Goal: Obtain resource: Obtain resource

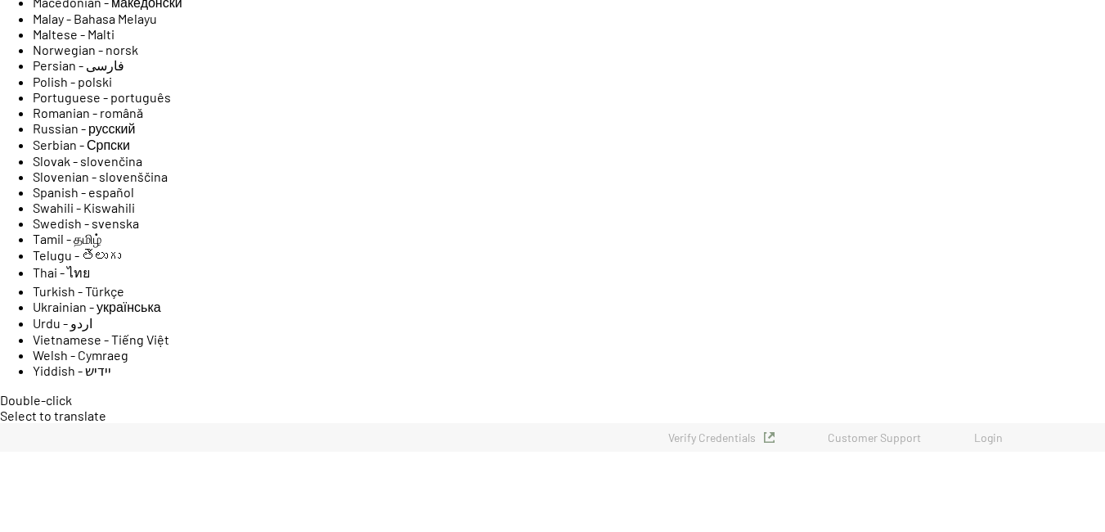
scroll to position [721, 0]
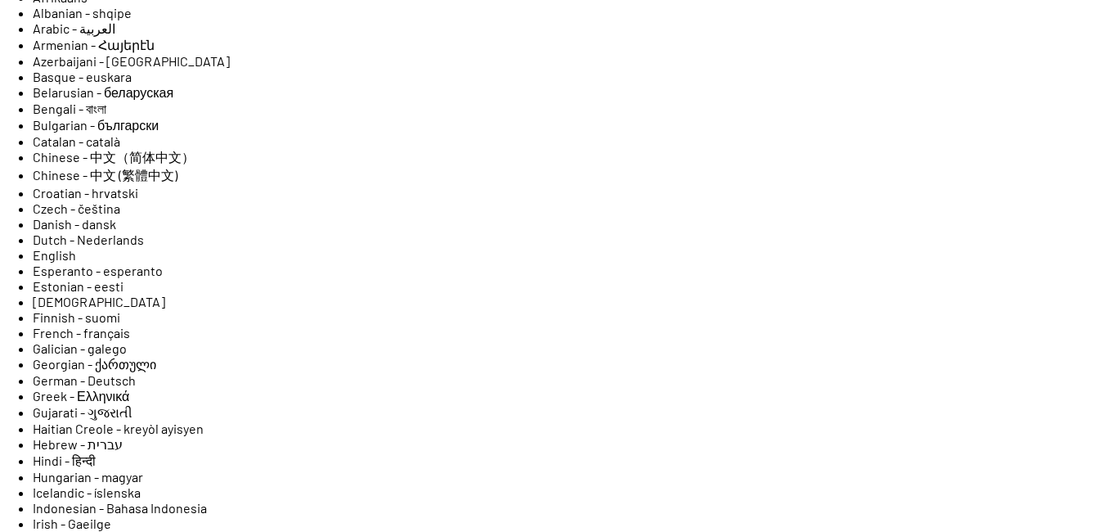
scroll to position [73, 0]
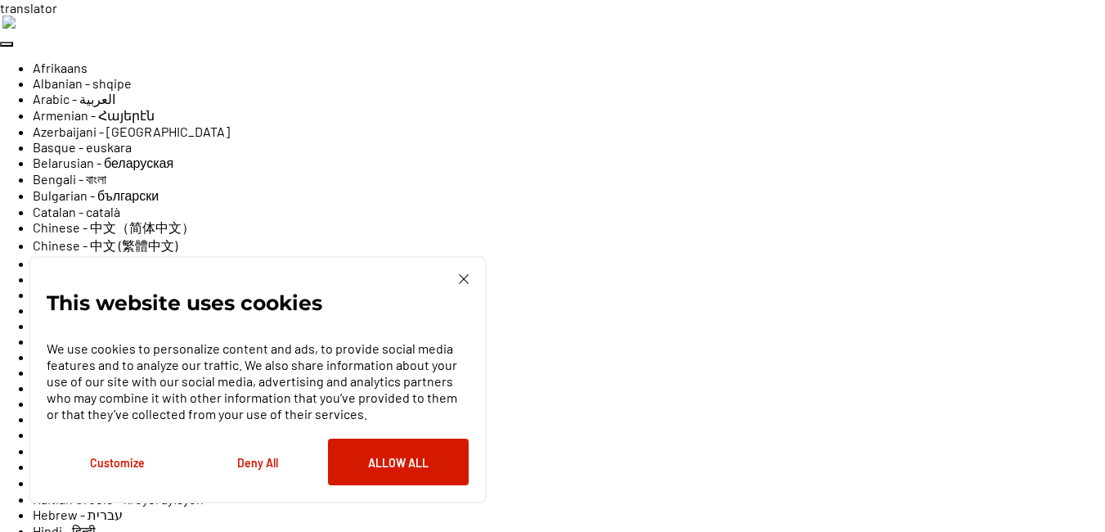
scroll to position [0, 0]
click at [463, 280] on img at bounding box center [464, 279] width 10 height 10
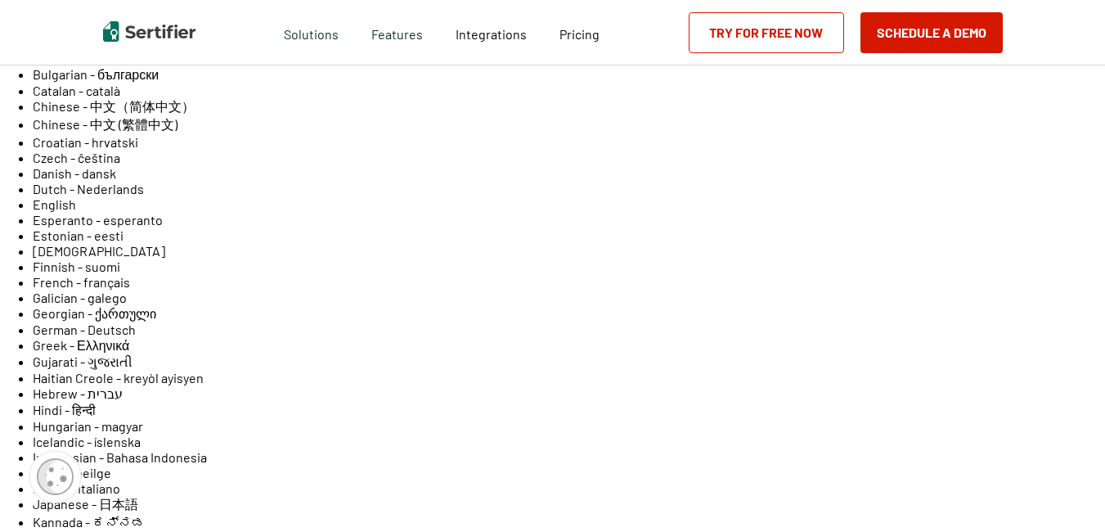
scroll to position [123, 0]
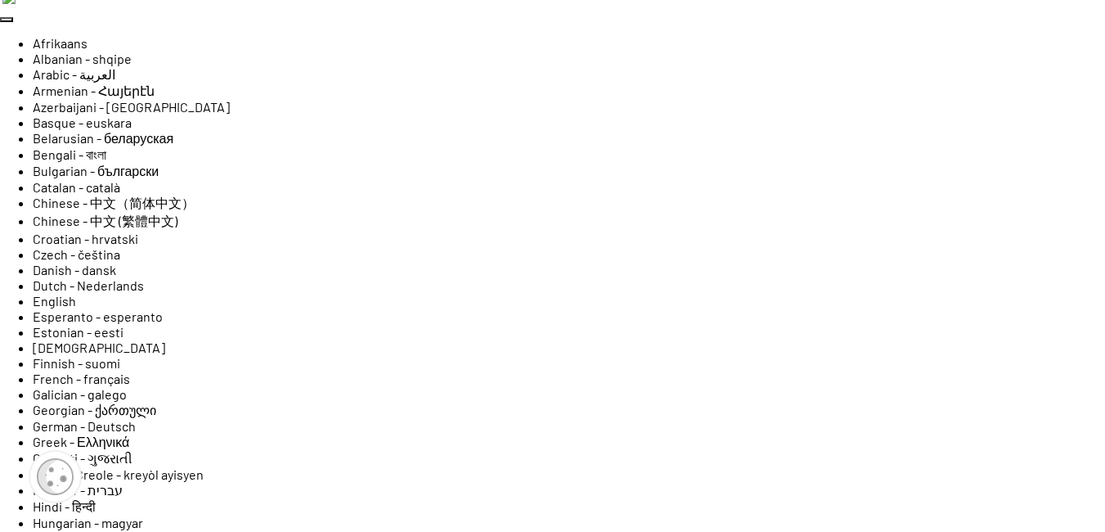
scroll to position [25, 0]
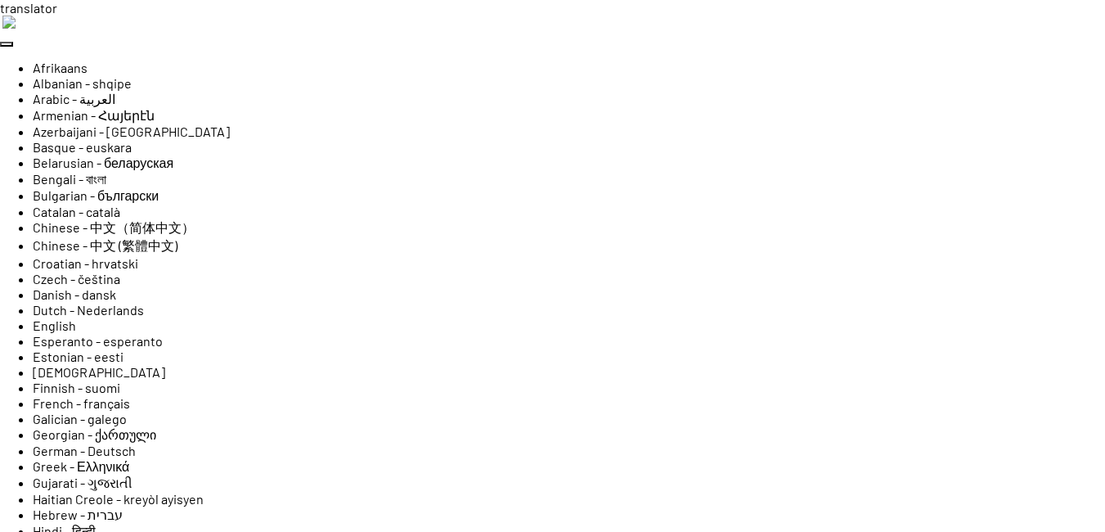
scroll to position [25, 0]
